Goal: Task Accomplishment & Management: Manage account settings

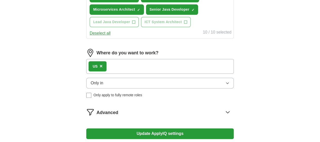
scroll to position [250, 0]
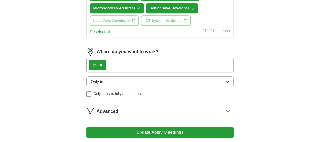
click at [124, 87] on button "Only in" at bounding box center [159, 81] width 147 height 11
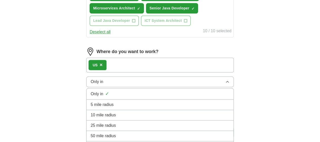
click at [124, 87] on button "Only in" at bounding box center [159, 81] width 147 height 11
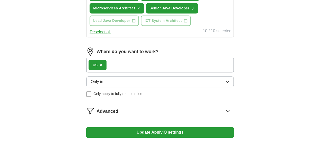
click at [130, 72] on div "US ×" at bounding box center [159, 64] width 147 height 15
click at [103, 67] on span "×" at bounding box center [101, 65] width 3 height 6
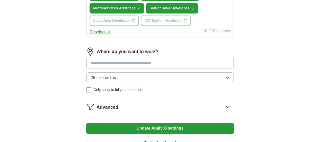
click at [118, 68] on input at bounding box center [159, 62] width 147 height 11
type input "***"
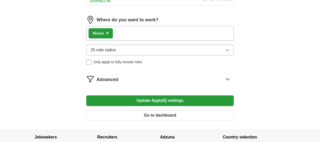
scroll to position [282, 0]
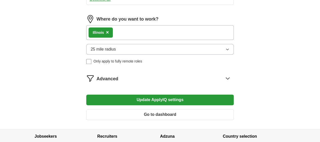
click at [116, 52] on span "25 mile radius" at bounding box center [103, 49] width 25 height 6
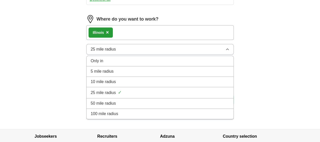
click at [111, 116] on span "100 mile radius" at bounding box center [105, 113] width 28 height 6
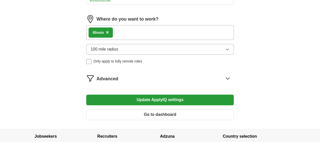
scroll to position [309, 0]
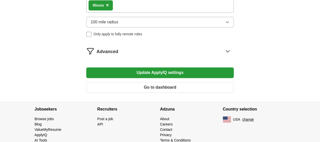
click at [147, 78] on button "Update ApplyIQ settings" at bounding box center [159, 72] width 147 height 11
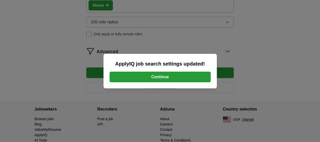
click at [148, 75] on button "Continue" at bounding box center [160, 76] width 101 height 11
